Goal: Navigation & Orientation: Go to known website

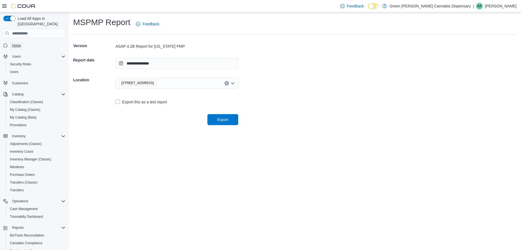
click at [18, 43] on span "Home" at bounding box center [16, 45] width 9 height 4
